Goal: Find specific page/section: Find specific page/section

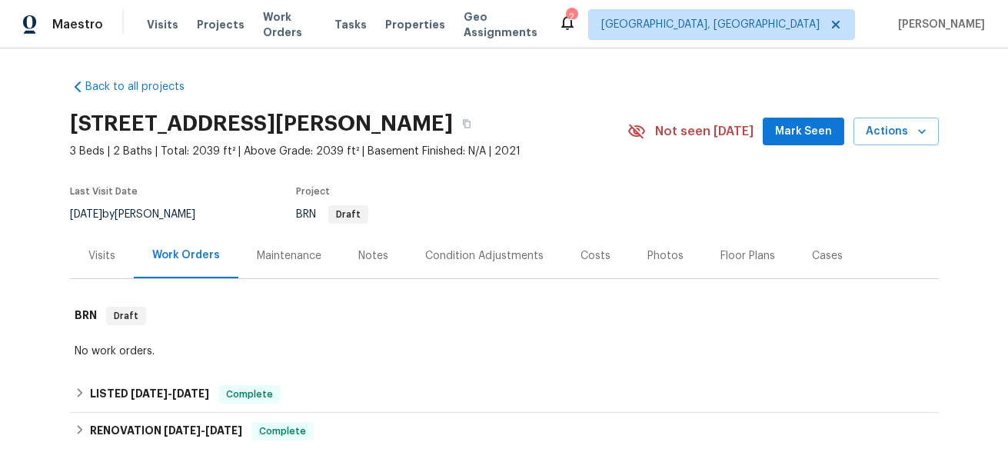
click at [109, 257] on div "Visits" at bounding box center [101, 255] width 27 height 15
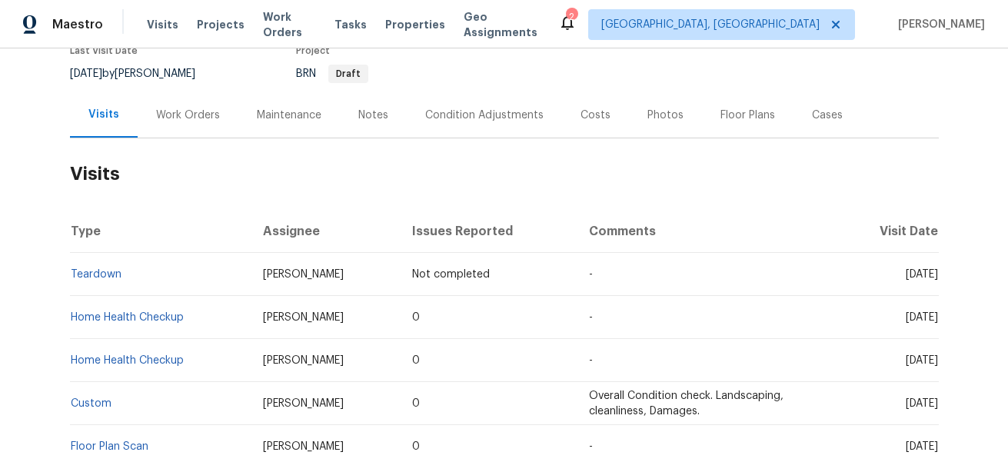
scroll to position [154, 0]
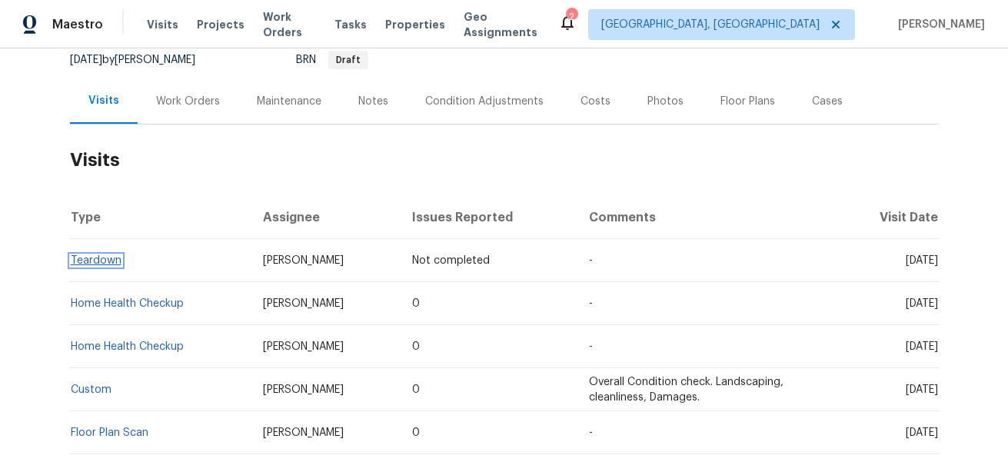
click at [112, 259] on link "Teardown" at bounding box center [96, 260] width 51 height 11
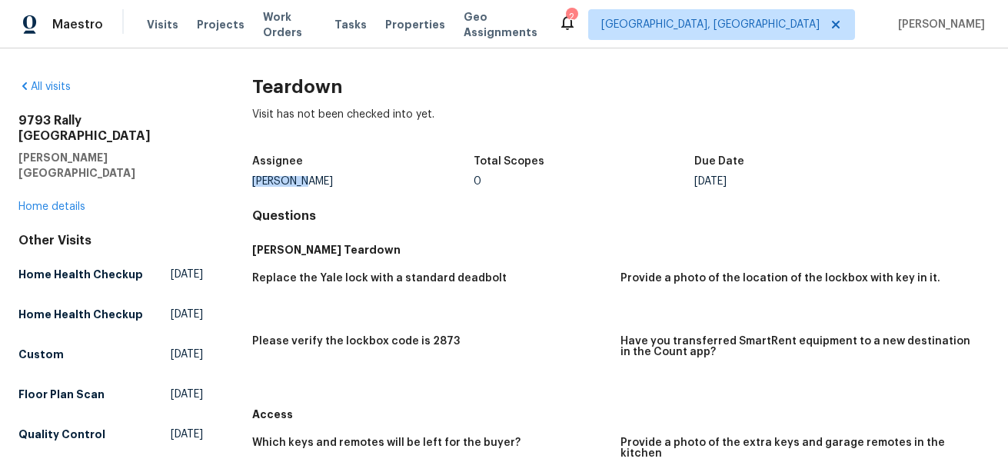
drag, startPoint x: 315, startPoint y: 192, endPoint x: 242, endPoint y: 185, distance: 73.3
copy div "[PERSON_NAME]"
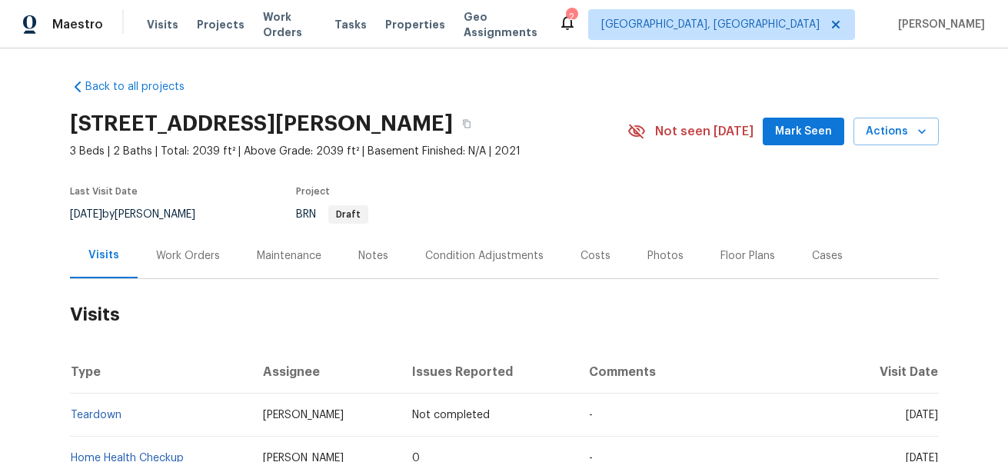
click at [386, 246] on div "Notes" at bounding box center [373, 255] width 67 height 45
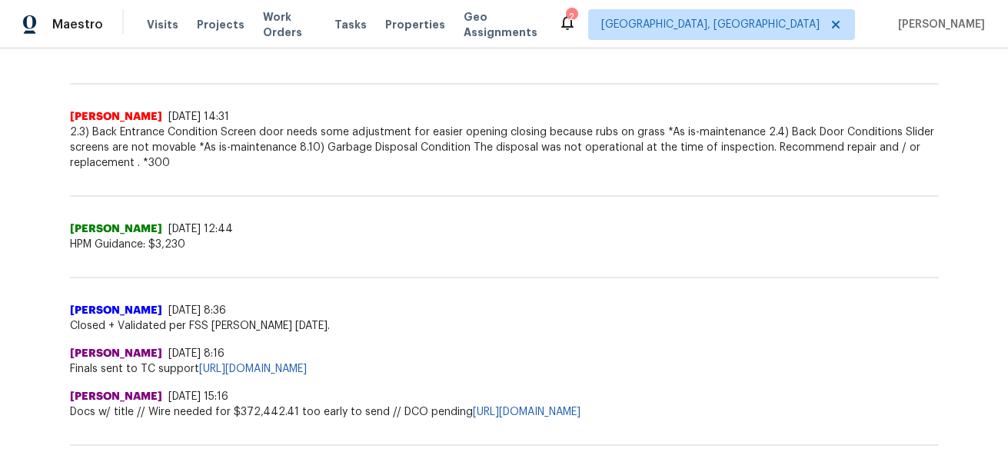
scroll to position [397, 0]
